Goal: Check status: Check status

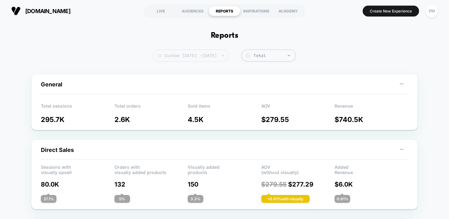
click at [187, 59] on span "Custom [DATE] - [DATE]" at bounding box center [191, 56] width 76 height 12
select select "*"
select select "****"
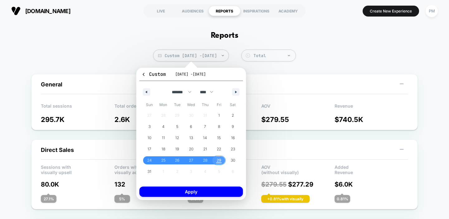
click at [218, 161] on span "29" at bounding box center [219, 160] width 5 height 11
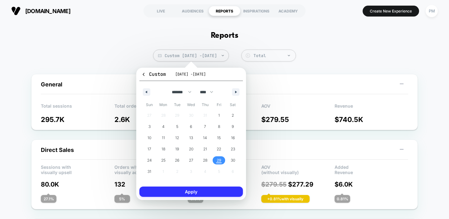
click at [217, 196] on button "Apply" at bounding box center [191, 192] width 104 height 10
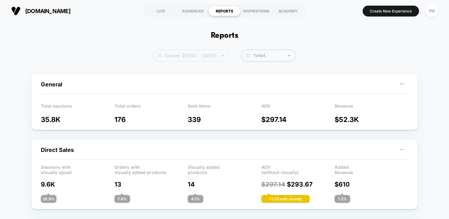
click at [212, 50] on span "Custom Aug 29, 2025 - Aug 29, 2025" at bounding box center [191, 56] width 76 height 12
select select "*"
select select "****"
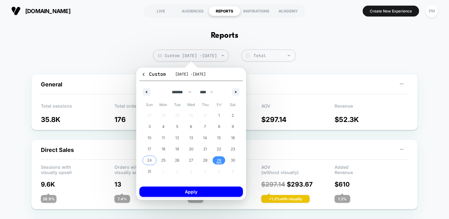
click at [145, 157] on span "24" at bounding box center [150, 160] width 14 height 8
click at [228, 163] on span "30" at bounding box center [233, 160] width 14 height 8
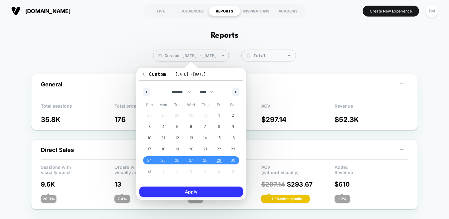
click at [219, 192] on button "Apply" at bounding box center [191, 192] width 104 height 10
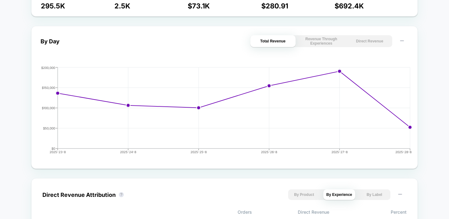
scroll to position [267, 0]
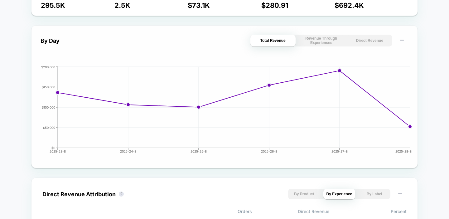
click at [364, 47] on div "By Day Total Revenue Revenue Through Experiences Direct Revenue 2025-23-8 2025-…" at bounding box center [225, 97] width 368 height 124
click at [364, 37] on button "Direct Revenue" at bounding box center [369, 41] width 45 height 12
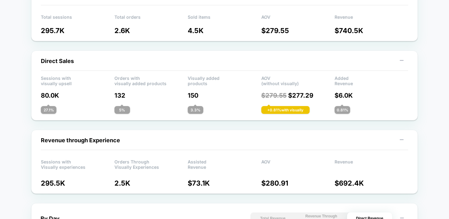
scroll to position [0, 0]
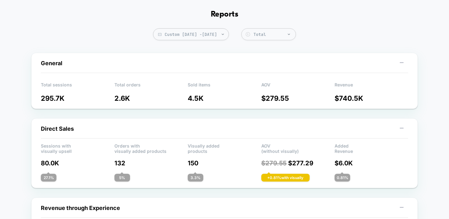
scroll to position [22, 0]
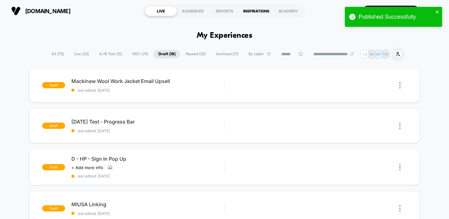
scroll to position [3, 0]
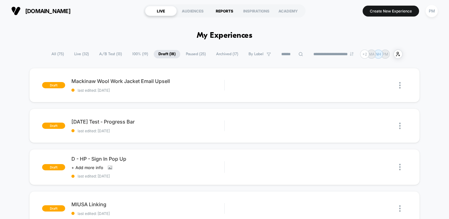
click at [217, 7] on div "REPORTS" at bounding box center [225, 11] width 32 height 10
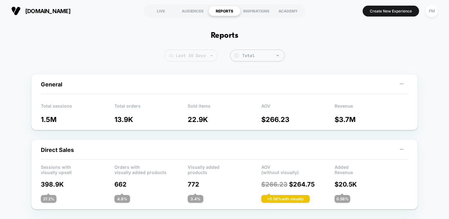
click at [205, 55] on span "Last 30 Days" at bounding box center [190, 56] width 53 height 12
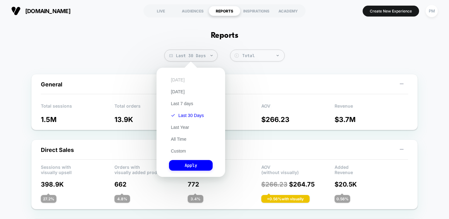
click at [180, 79] on button "[DATE]" at bounding box center [177, 80] width 17 height 6
click at [189, 168] on button "Apply" at bounding box center [191, 165] width 44 height 11
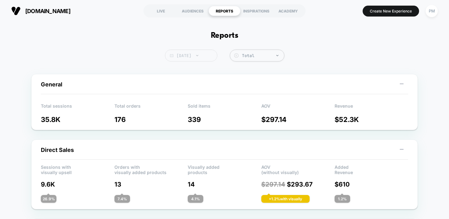
click at [187, 51] on span "[DATE]" at bounding box center [191, 56] width 52 height 12
select select "*"
select select "****"
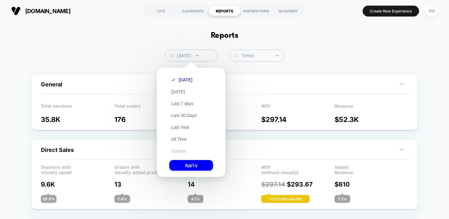
click at [178, 148] on button "Custom" at bounding box center [178, 151] width 19 height 6
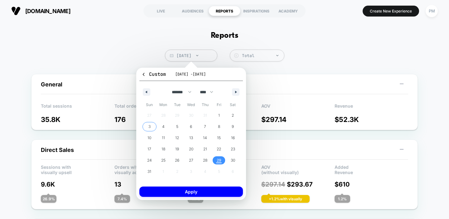
click at [151, 128] on span "3" at bounding box center [150, 127] width 14 height 8
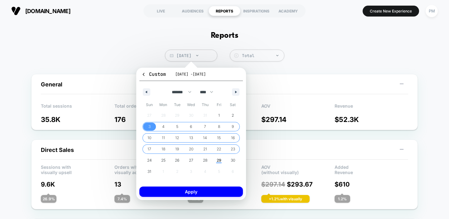
click at [233, 148] on span "23" at bounding box center [233, 149] width 4 height 11
click at [147, 125] on span "3" at bounding box center [150, 127] width 14 height 8
click at [234, 161] on span "30" at bounding box center [233, 160] width 4 height 11
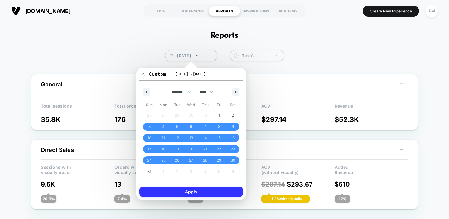
click at [224, 192] on button "Apply" at bounding box center [191, 192] width 104 height 10
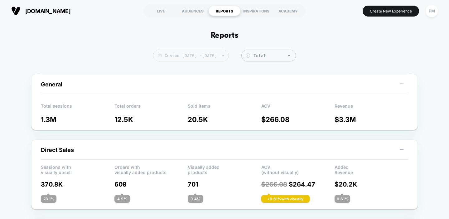
click at [226, 56] on span "Custom [DATE] - [DATE]" at bounding box center [191, 56] width 76 height 12
select select "*"
select select "****"
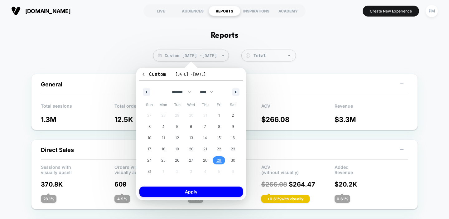
click at [220, 163] on span "29" at bounding box center [219, 160] width 5 height 11
click at [223, 195] on button "Apply" at bounding box center [191, 192] width 104 height 10
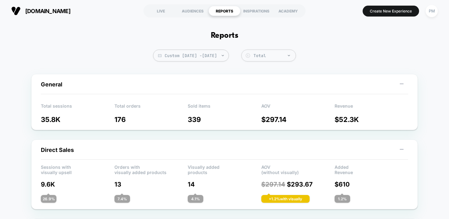
scroll to position [165, 0]
